Goal: Task Accomplishment & Management: Use online tool/utility

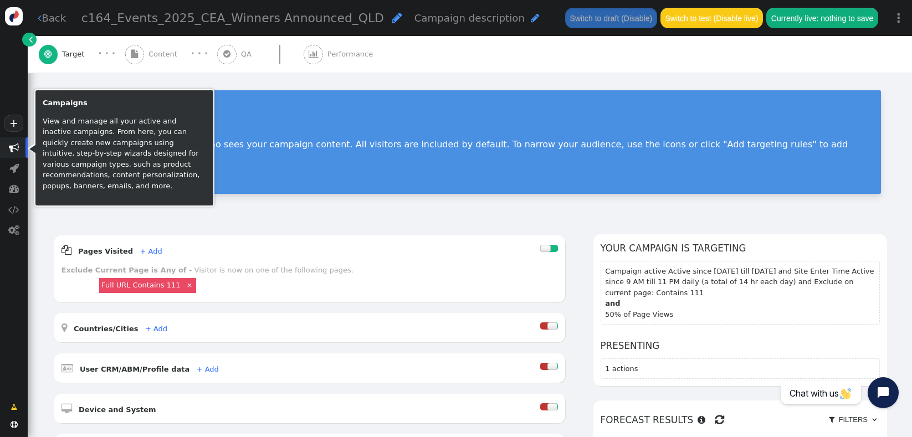
click at [13, 150] on span "" at bounding box center [14, 147] width 11 height 11
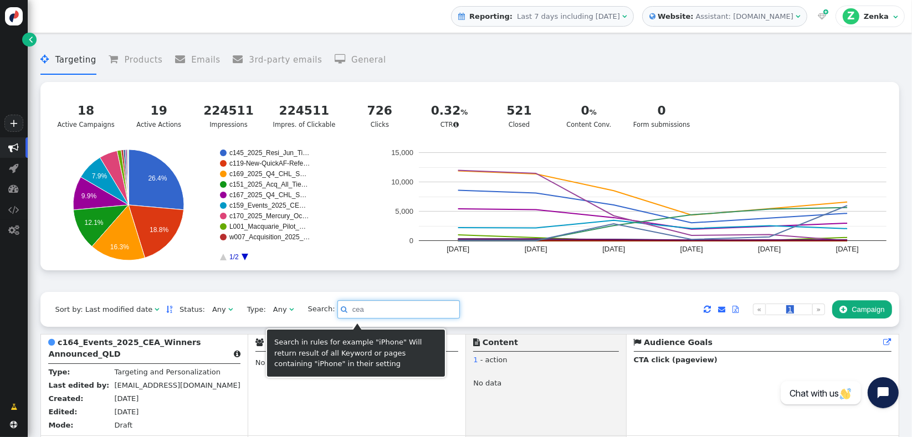
drag, startPoint x: 345, startPoint y: 315, endPoint x: 311, endPoint y: 315, distance: 33.8
click at [337, 315] on input "cea" at bounding box center [398, 309] width 122 height 19
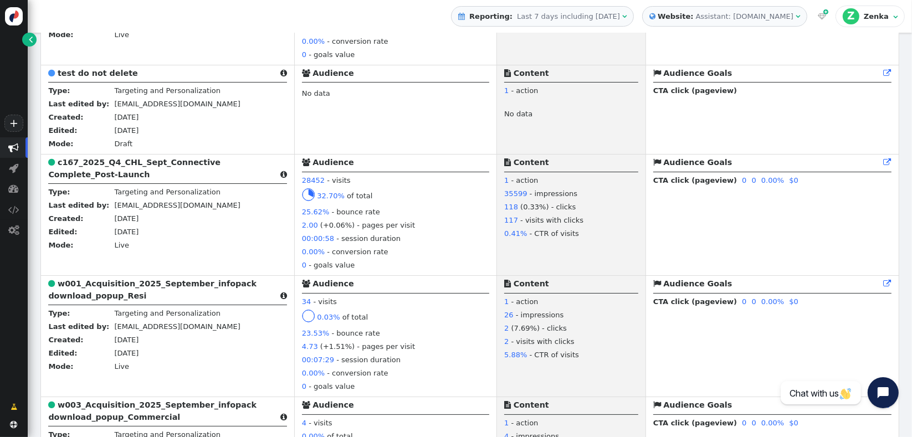
scroll to position [1083, 0]
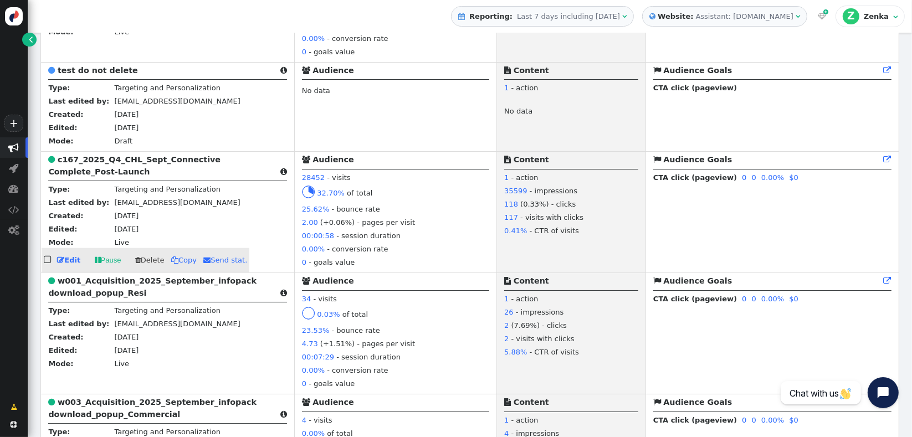
drag, startPoint x: 99, startPoint y: 174, endPoint x: 563, endPoint y: 323, distance: 487.7
click at [99, 174] on b "c167_2025_Q4_CHL_Sept_Connective Complete_Post-Launch" at bounding box center [134, 165] width 172 height 20
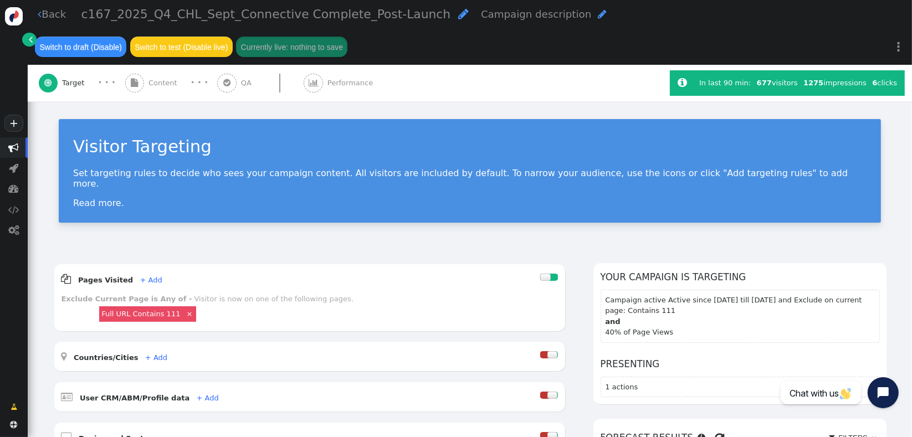
click at [167, 78] on span "Content" at bounding box center [164, 83] width 33 height 11
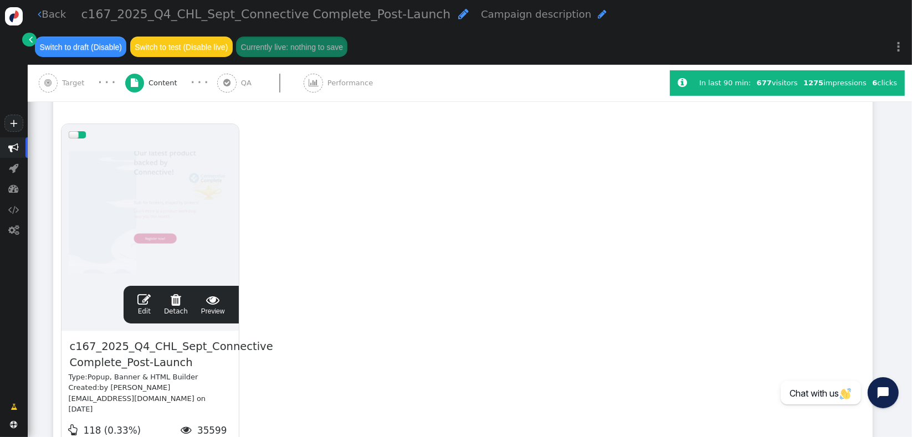
scroll to position [194, 0]
click at [143, 292] on span "" at bounding box center [143, 298] width 13 height 13
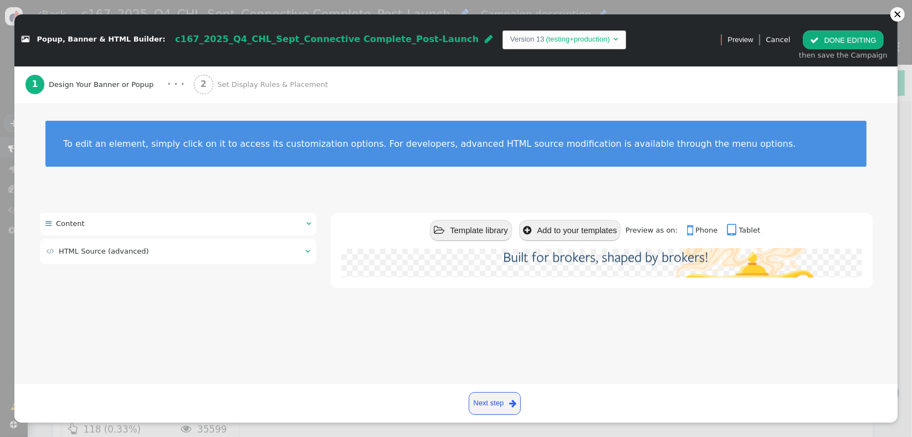
click at [177, 246] on td " HTML Source (advanced)" at bounding box center [172, 251] width 251 height 11
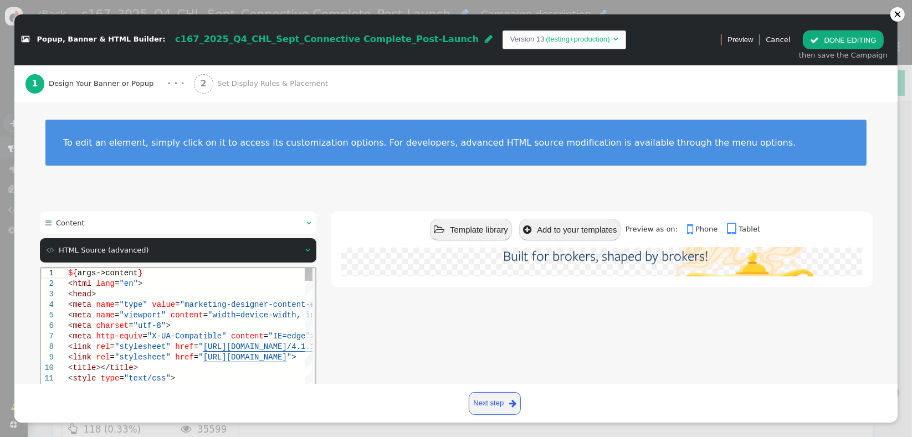
scroll to position [0, 0]
click at [186, 308] on span ""marketing-designer-content-editor-document"" at bounding box center [281, 304] width 205 height 9
type textarea "${args->content} <html lang="en"> <head> <meta name="type" value="marketing-des…"
